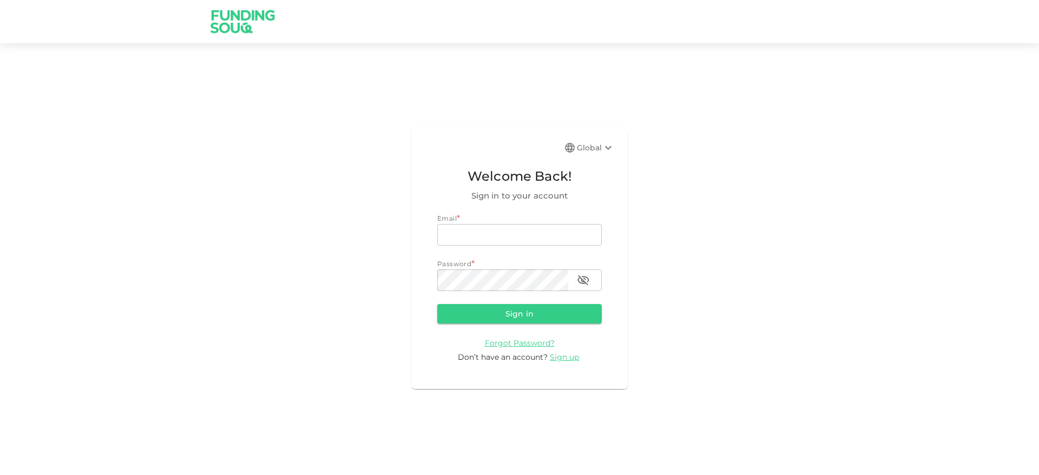
click at [597, 145] on div "Global" at bounding box center [596, 147] width 38 height 13
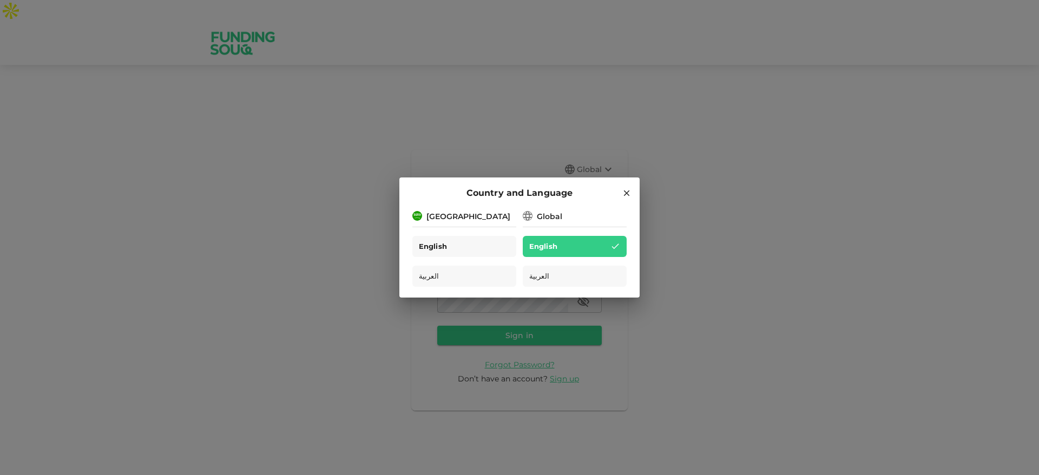
click at [489, 241] on div "English" at bounding box center [465, 246] width 104 height 21
